Goal: Information Seeking & Learning: Learn about a topic

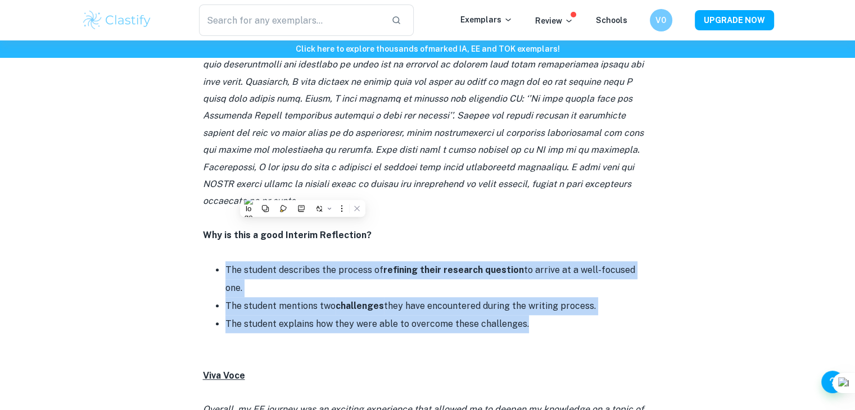
scroll to position [971, 0]
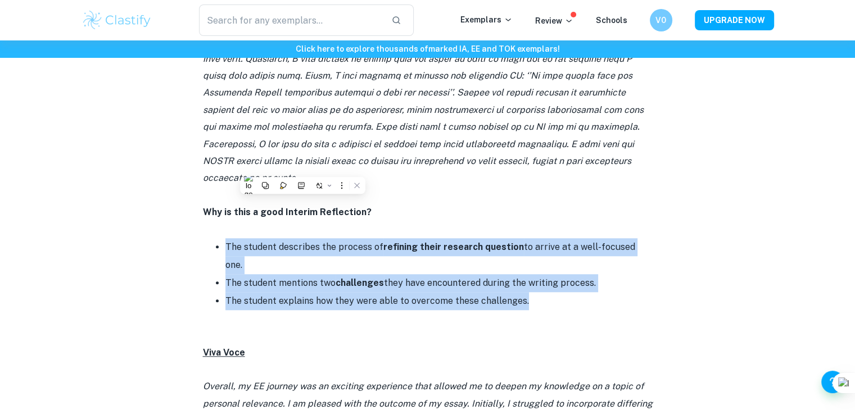
click at [390, 292] on li "The student explains how they were able to overcome these challenges." at bounding box center [438, 301] width 427 height 18
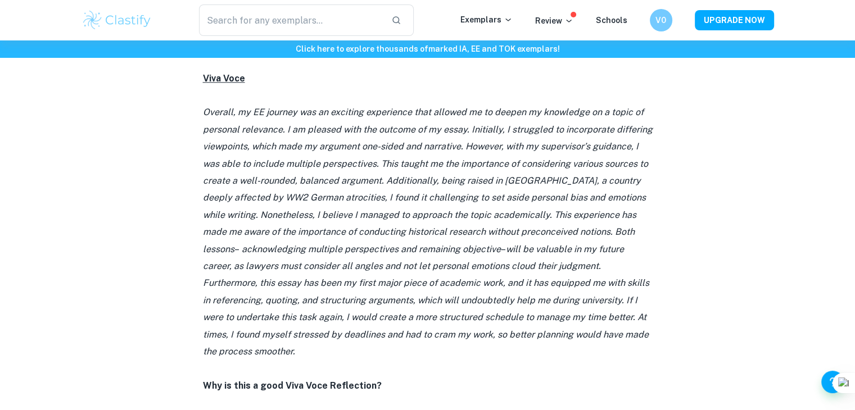
scroll to position [1185, 0]
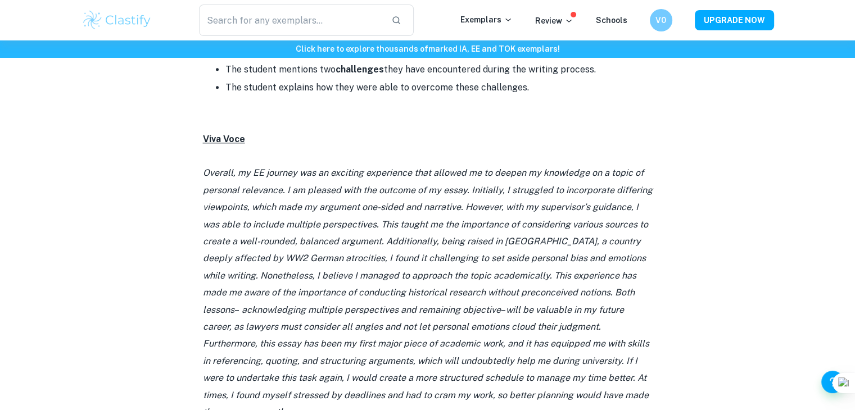
drag, startPoint x: 256, startPoint y: 358, endPoint x: 204, endPoint y: 115, distance: 247.7
click at [204, 165] on p "Overall, my EE journey was an exciting experience that allowed me to deepen my …" at bounding box center [428, 293] width 450 height 256
copy p "Loremip, do SI ametcon adi el seddoeiu temporinci utla etdolor ma al enimad mi …"
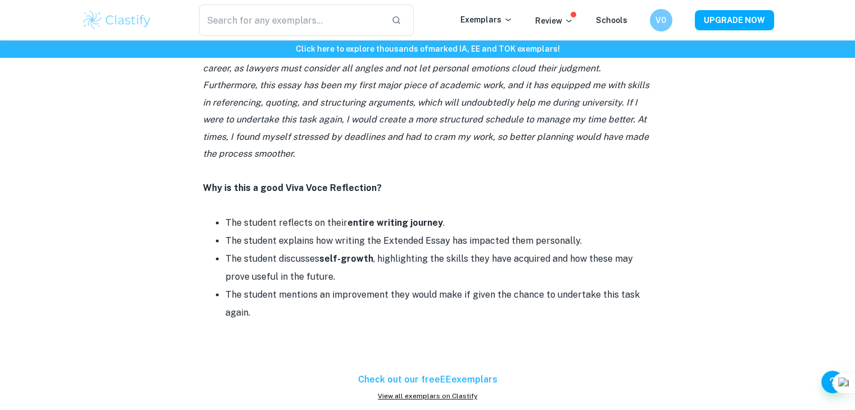
scroll to position [1442, 0]
drag, startPoint x: 286, startPoint y: 268, endPoint x: 225, endPoint y: 160, distance: 123.8
click at [225, 160] on div "Feeling uncertain about how to approach your Extended Essay reflections? Worry …" at bounding box center [428, 403] width 450 height 2776
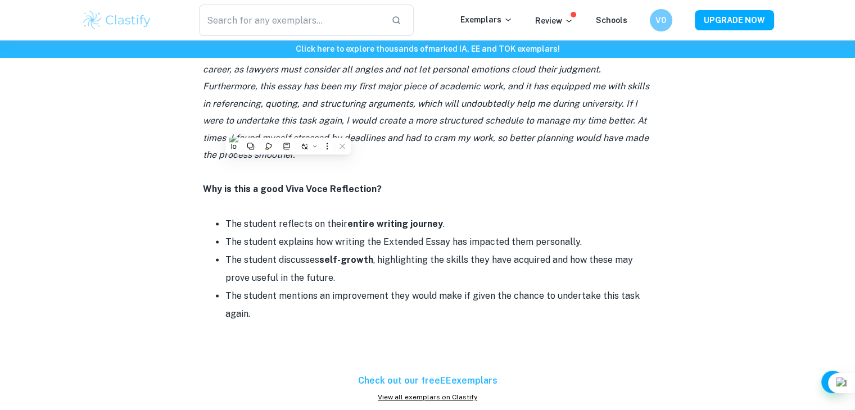
copy div "The student reflects on their entire writing journey . The student explains how…"
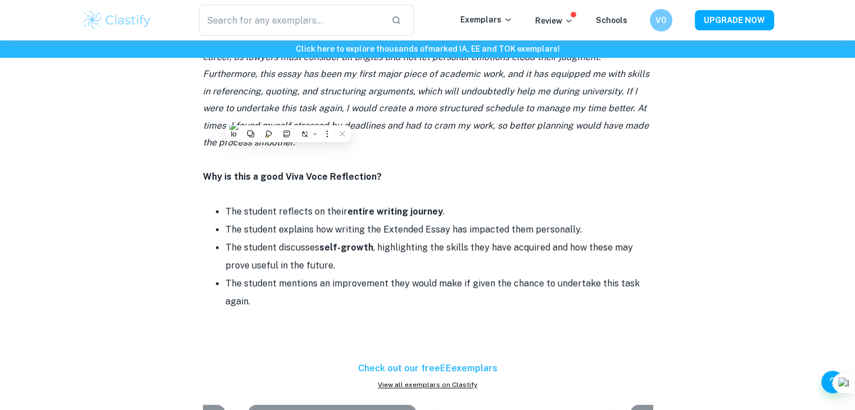
scroll to position [1455, 0]
click at [496, 275] on li "The student mentions an improvement they would make if given the chance to unde…" at bounding box center [438, 293] width 427 height 36
drag, startPoint x: 458, startPoint y: 230, endPoint x: 483, endPoint y: 254, distance: 35.4
click at [483, 275] on li "The student mentions an improvement they would make if given the chance to unde…" at bounding box center [438, 293] width 427 height 36
copy li "if given the chance to undertake this task again."
